Goal: Find specific page/section: Find specific page/section

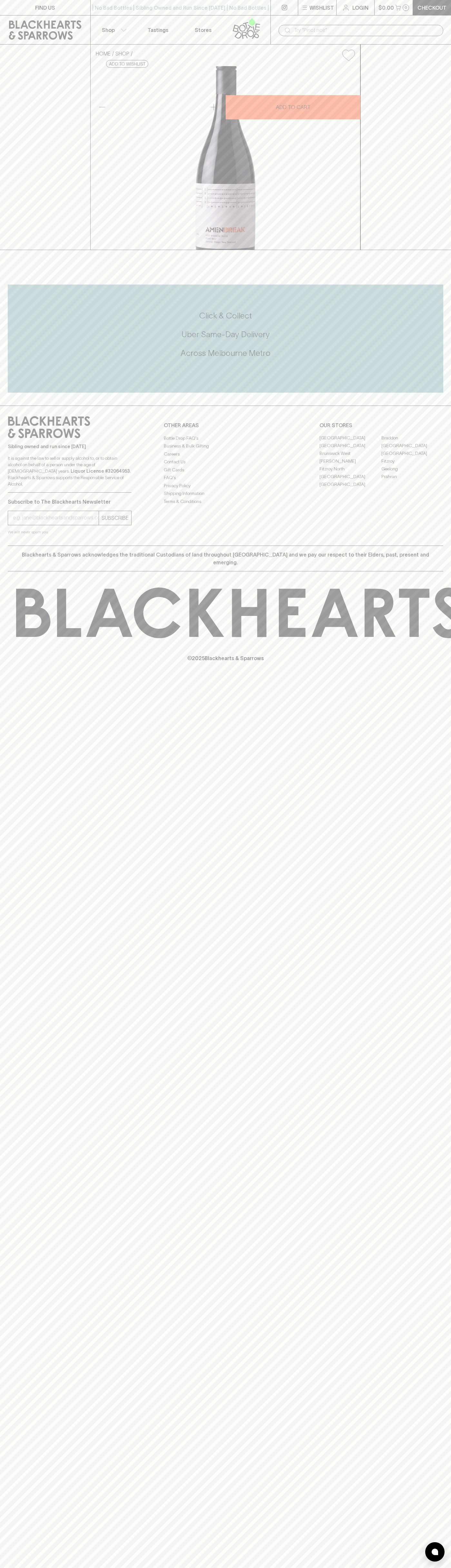
click at [405, 29] on input "text" at bounding box center [366, 31] width 144 height 10
click at [421, 1253] on div "FIND US | No Bad Bottles | Sibling Owned and Run Since 2006 | No Bad Bottles | …" at bounding box center [226, 784] width 451 height 1568
click at [229, 1568] on html "FIND US | No Bad Bottles | Sibling Owned and Run Since 2006 | No Bad Bottles | …" at bounding box center [226, 784] width 451 height 1568
click at [3, 925] on div "FIND US | No Bad Bottles | Sibling Owned and Run Since 2006 | No Bad Bottles | …" at bounding box center [226, 784] width 451 height 1568
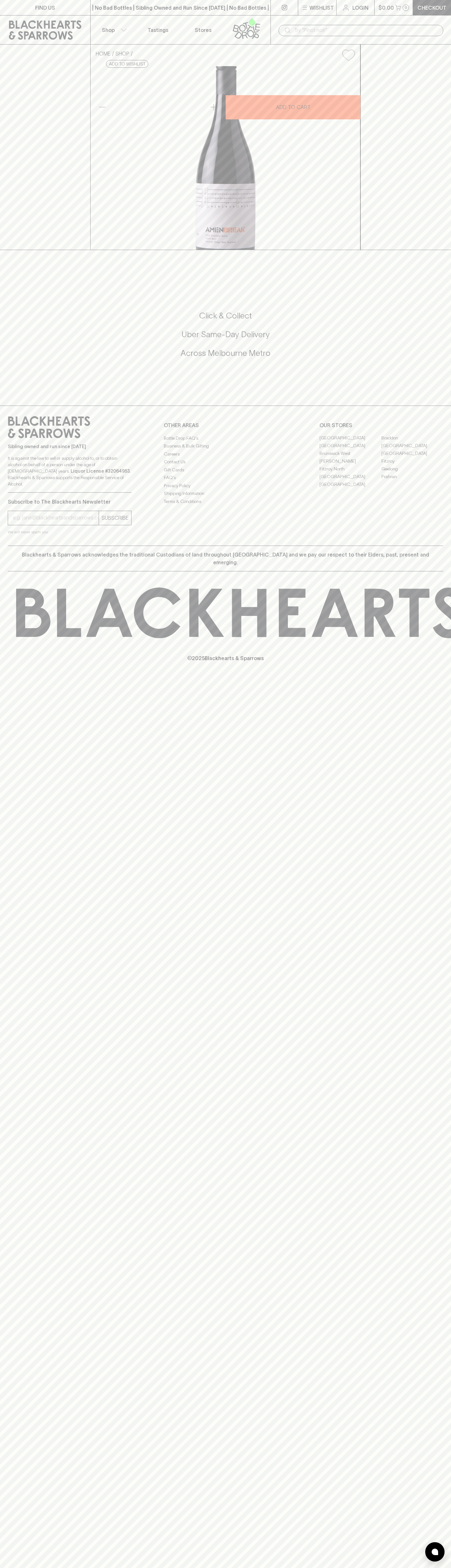
click at [351, 473] on link "Fitzroy North" at bounding box center [351, 469] width 62 height 8
